Goal: Task Accomplishment & Management: Use online tool/utility

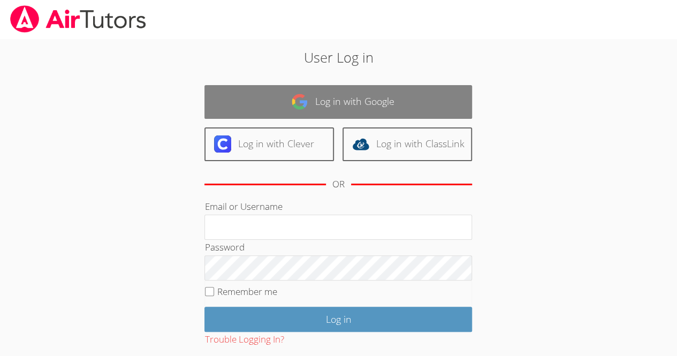
click at [357, 108] on link "Log in with Google" at bounding box center [338, 102] width 268 height 34
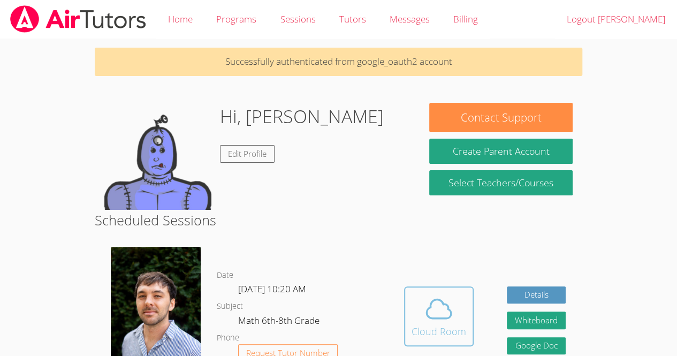
click at [431, 318] on icon at bounding box center [439, 309] width 30 height 30
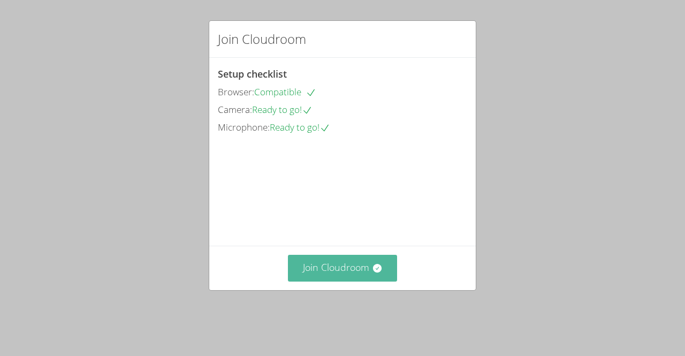
click at [356, 281] on button "Join Cloudroom" at bounding box center [343, 268] width 110 height 26
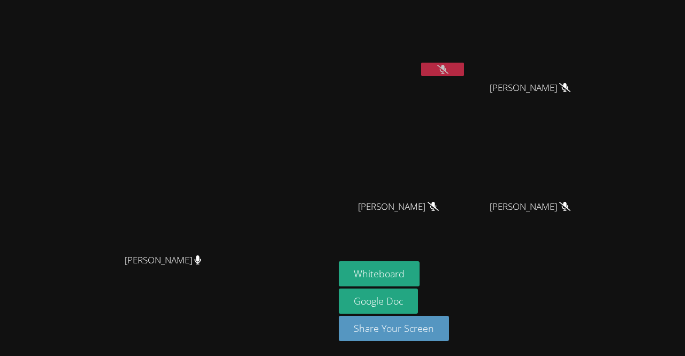
click at [448, 71] on icon at bounding box center [442, 69] width 11 height 9
click at [420, 273] on button "Whiteboard" at bounding box center [379, 273] width 81 height 25
click at [464, 71] on button at bounding box center [442, 69] width 43 height 13
click at [429, 68] on button at bounding box center [442, 69] width 43 height 13
click at [431, 68] on button at bounding box center [442, 69] width 43 height 13
